Goal: Go to known website: Go to known website

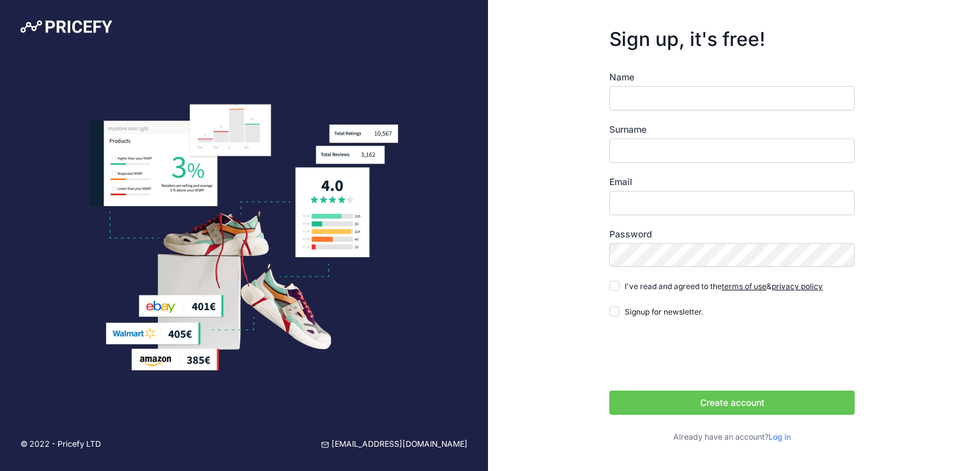
click at [69, 29] on img at bounding box center [66, 26] width 92 height 13
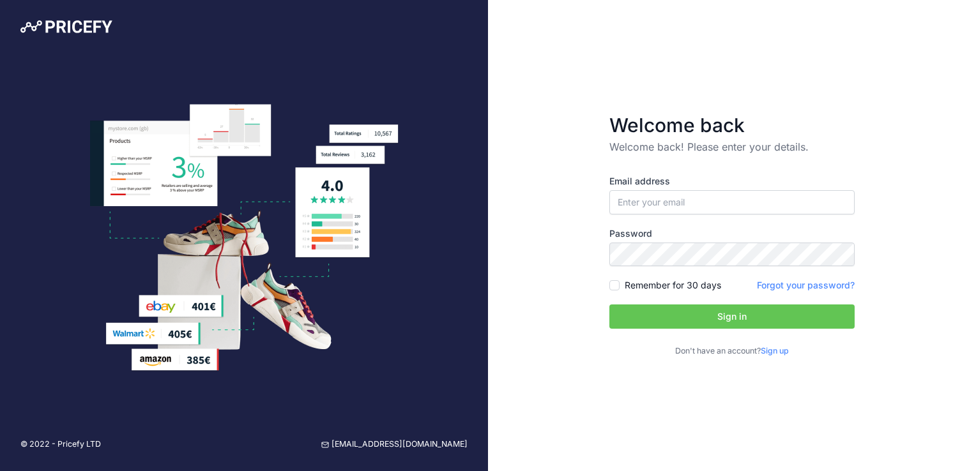
click at [20, 36] on div at bounding box center [244, 28] width 488 height 57
click at [38, 30] on img at bounding box center [66, 26] width 92 height 13
